Goal: Information Seeking & Learning: Check status

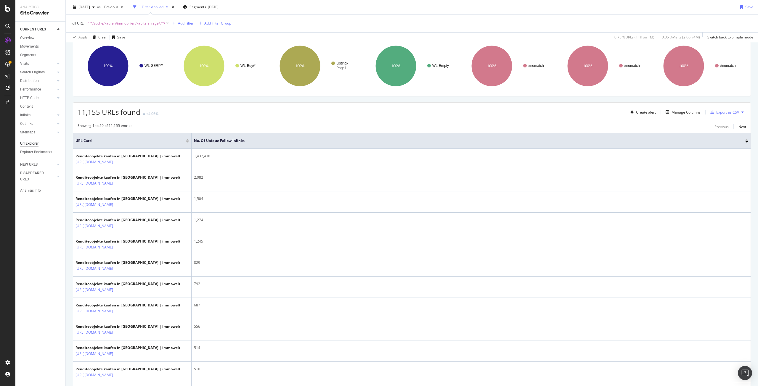
scroll to position [59, 0]
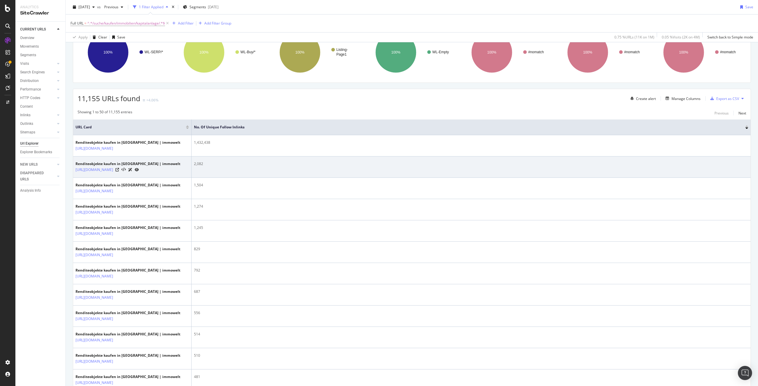
click at [139, 172] on icon at bounding box center [137, 170] width 4 height 4
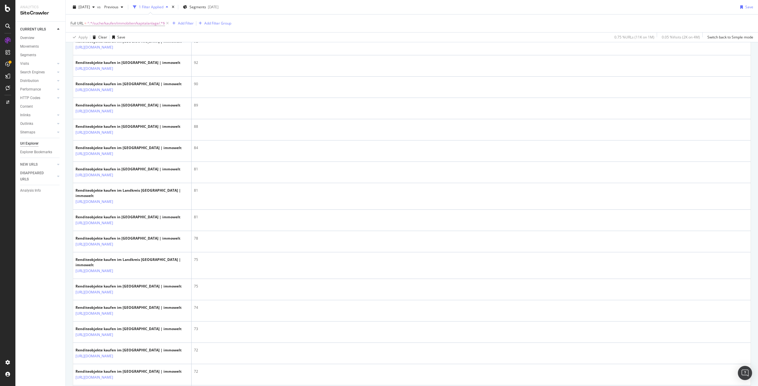
scroll to position [829, 0]
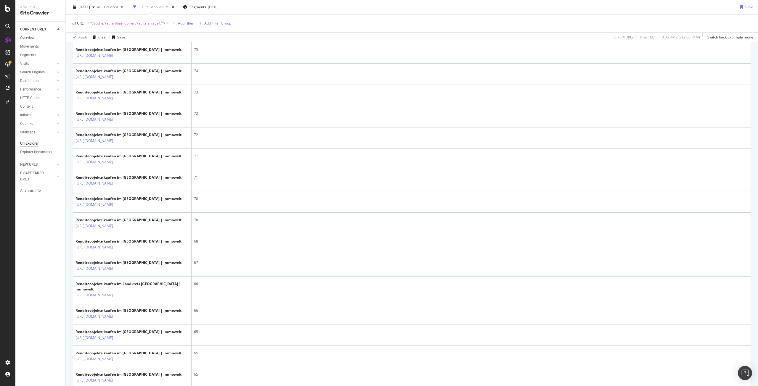
click at [139, 9] on icon at bounding box center [137, 8] width 4 height 4
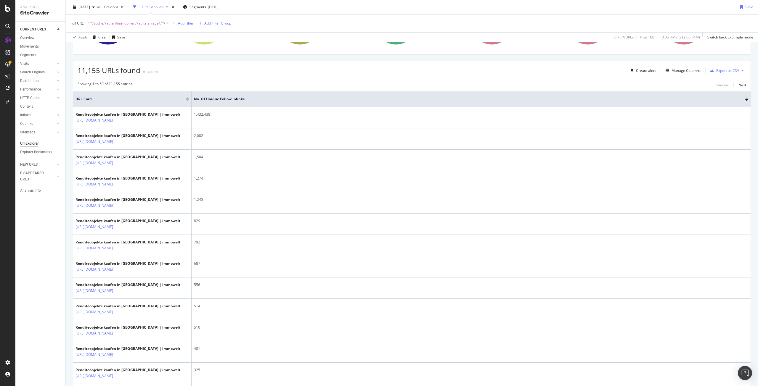
scroll to position [0, 0]
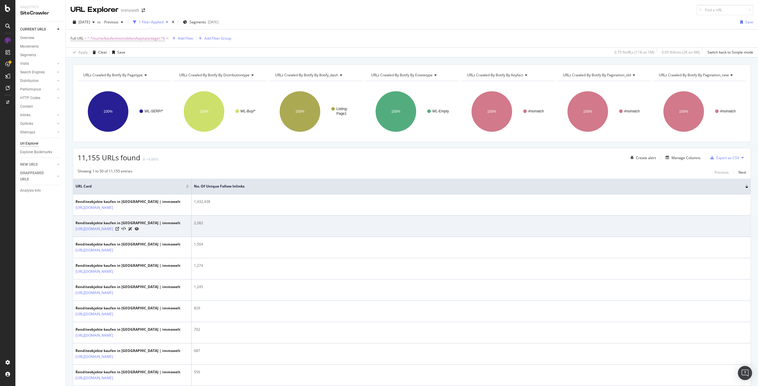
click at [139, 231] on icon at bounding box center [137, 229] width 4 height 4
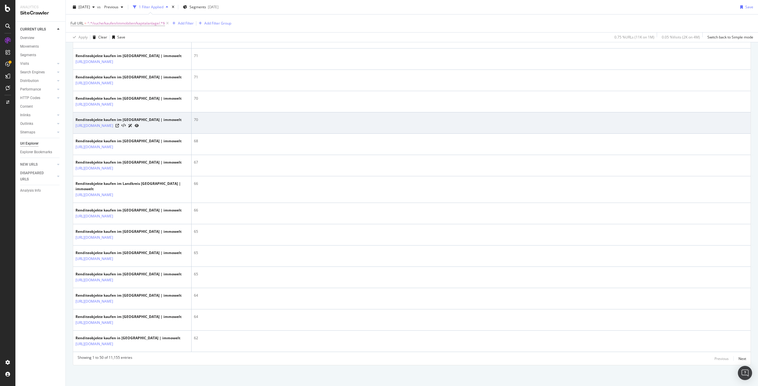
scroll to position [1389, 0]
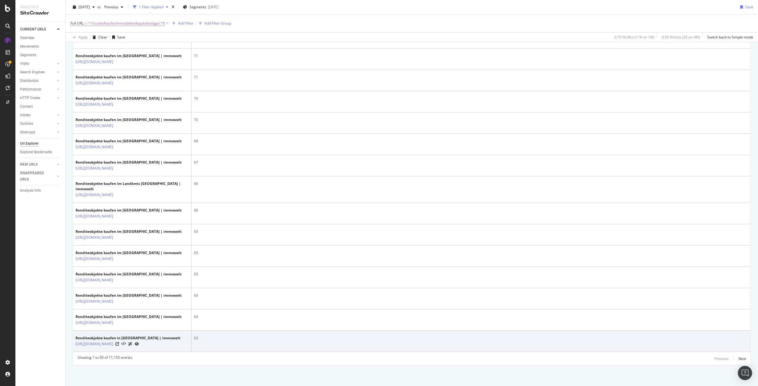
click at [139, 342] on icon at bounding box center [137, 344] width 4 height 4
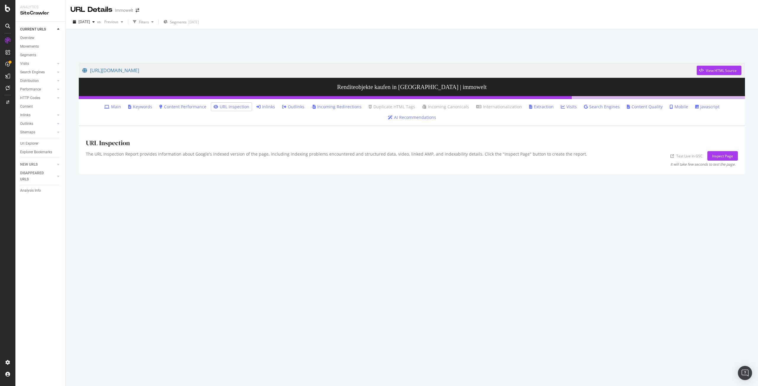
click at [256, 107] on link "Inlinks" at bounding box center [265, 107] width 19 height 6
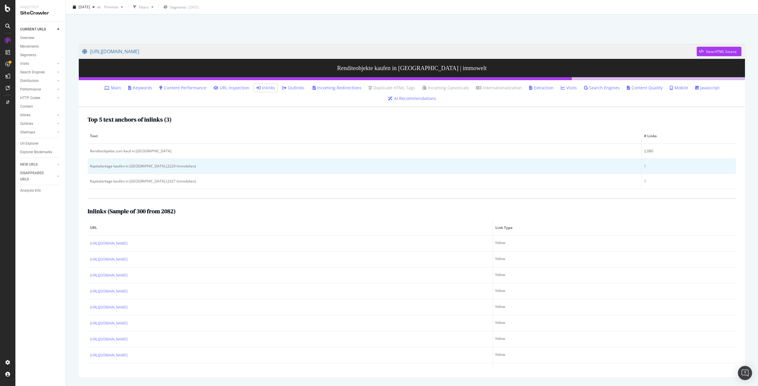
scroll to position [29, 0]
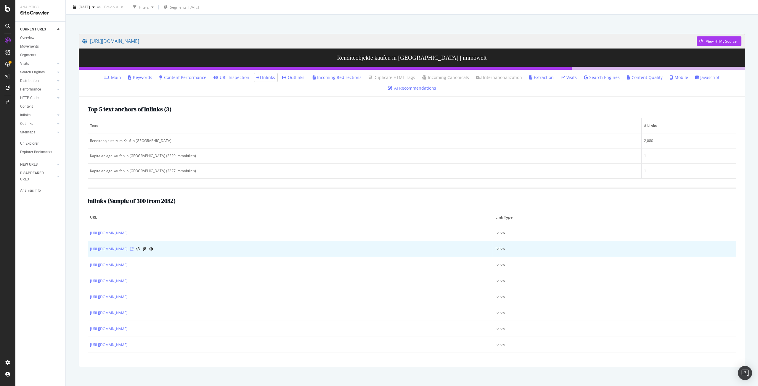
click at [133, 248] on icon at bounding box center [132, 249] width 4 height 4
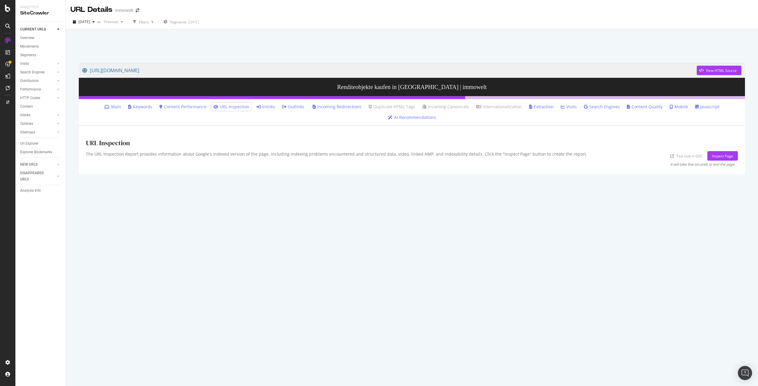
click at [254, 103] on li "Inlinks" at bounding box center [265, 107] width 23 height 8
click at [256, 106] on link "Inlinks" at bounding box center [265, 107] width 19 height 6
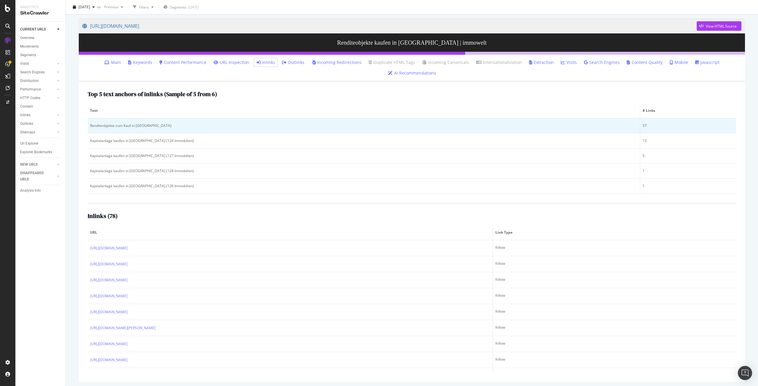
scroll to position [46, 0]
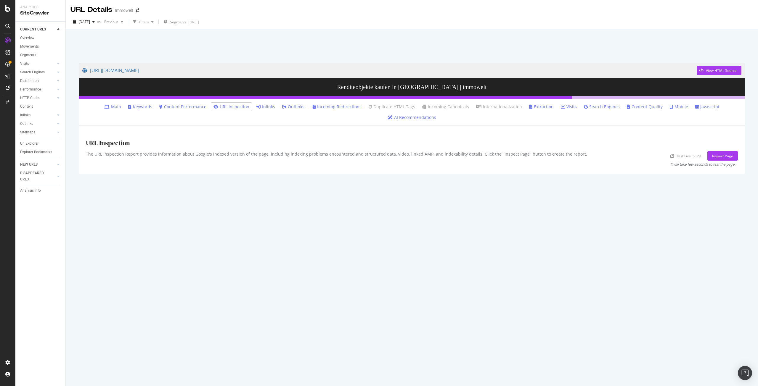
click at [256, 105] on link "Inlinks" at bounding box center [265, 107] width 19 height 6
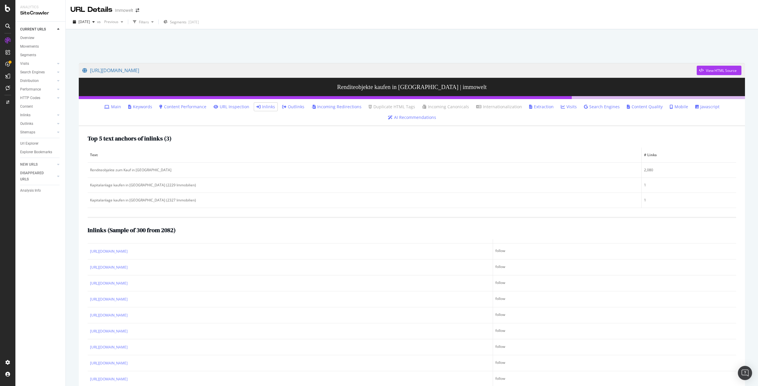
scroll to position [29, 0]
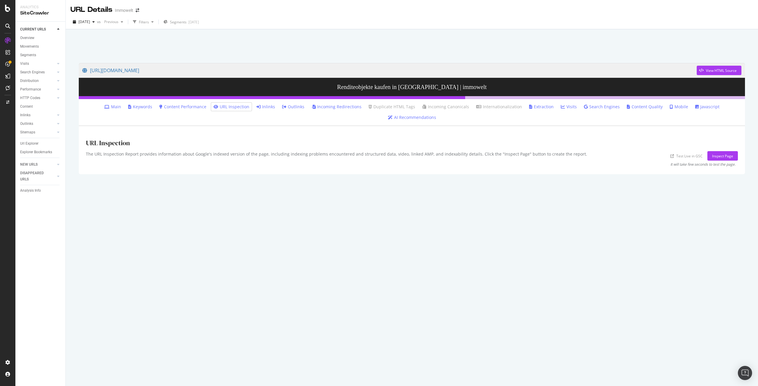
click at [256, 106] on link "Inlinks" at bounding box center [265, 107] width 19 height 6
